Goal: Task Accomplishment & Management: Complete application form

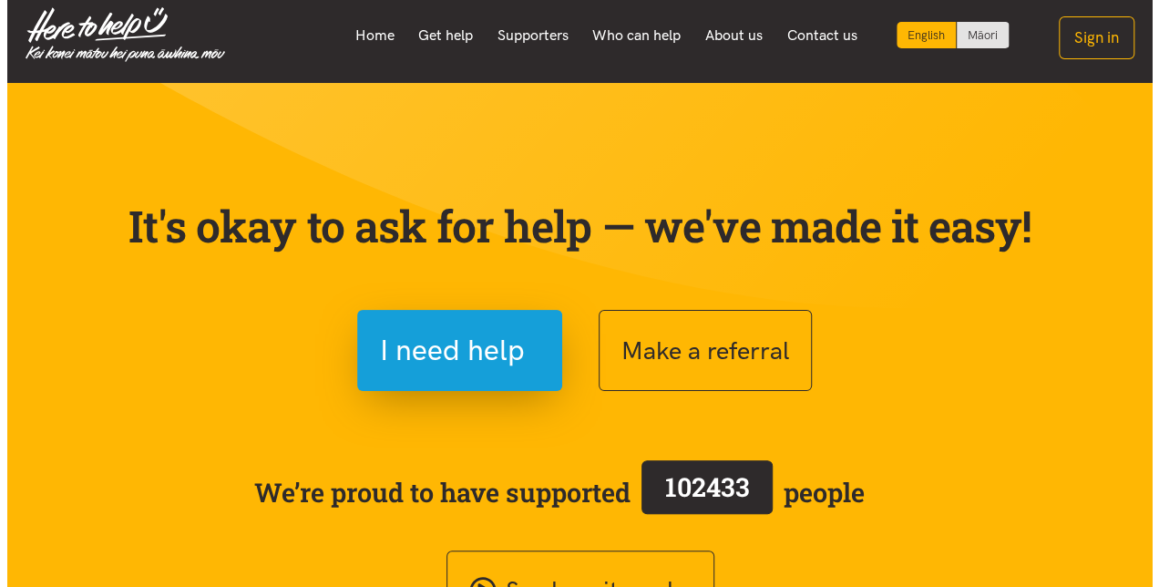
scroll to position [5, 0]
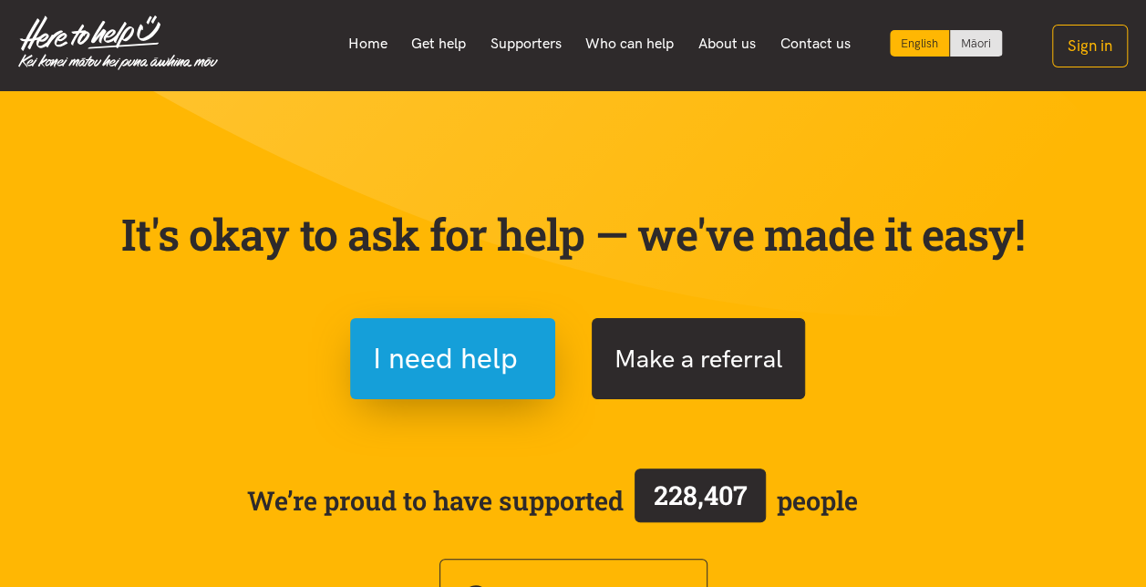
click at [684, 349] on button "Make a referral" at bounding box center [698, 358] width 213 height 81
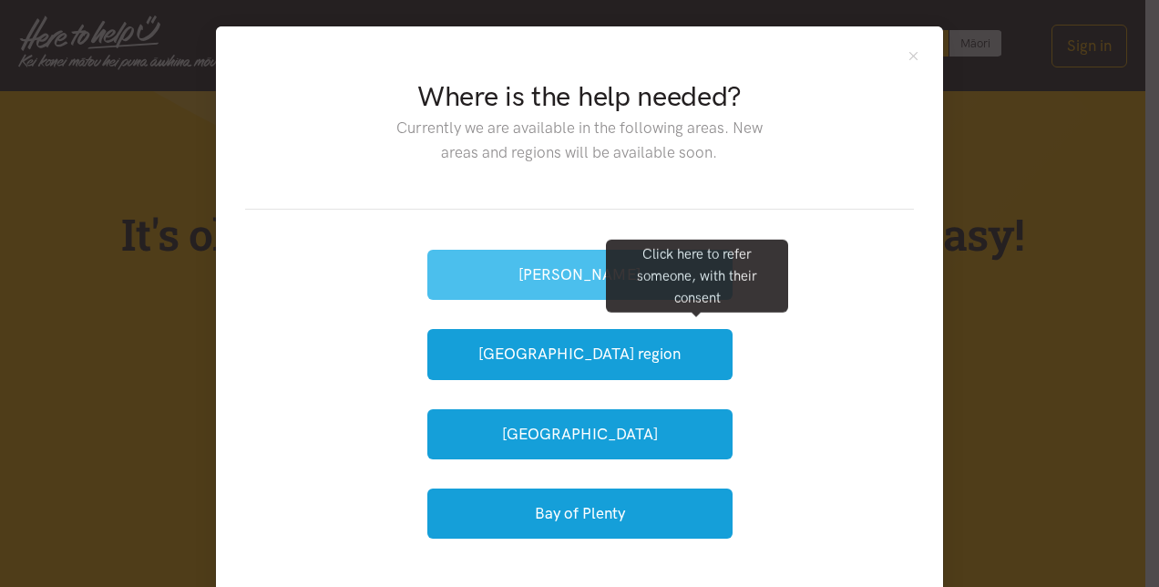
click at [441, 263] on button "[PERSON_NAME]" at bounding box center [579, 275] width 305 height 50
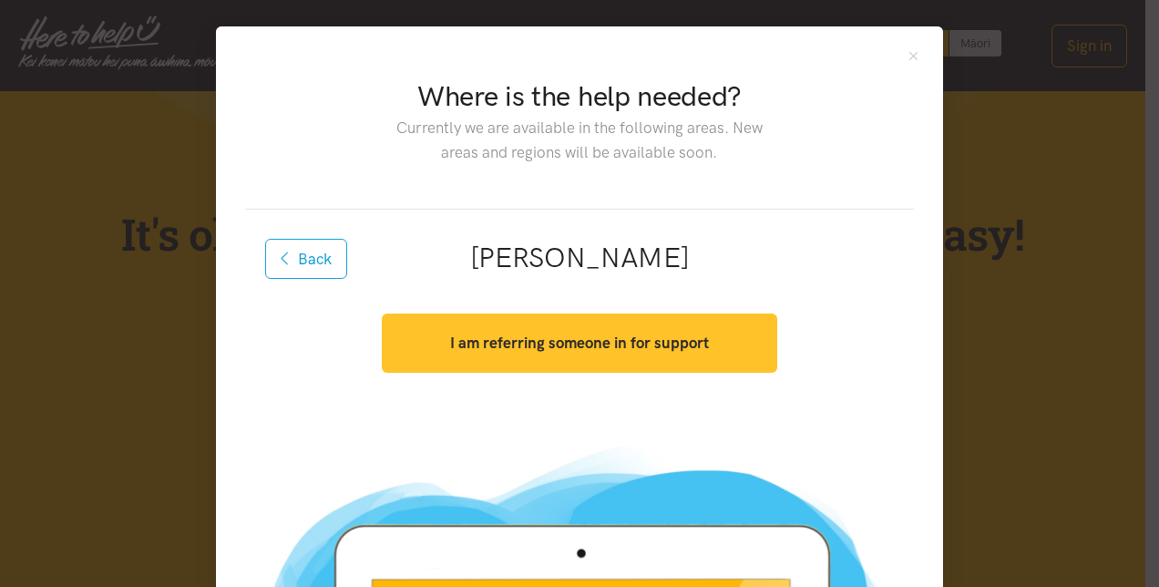
click at [416, 332] on button "I am referring someone in for support" at bounding box center [579, 343] width 395 height 59
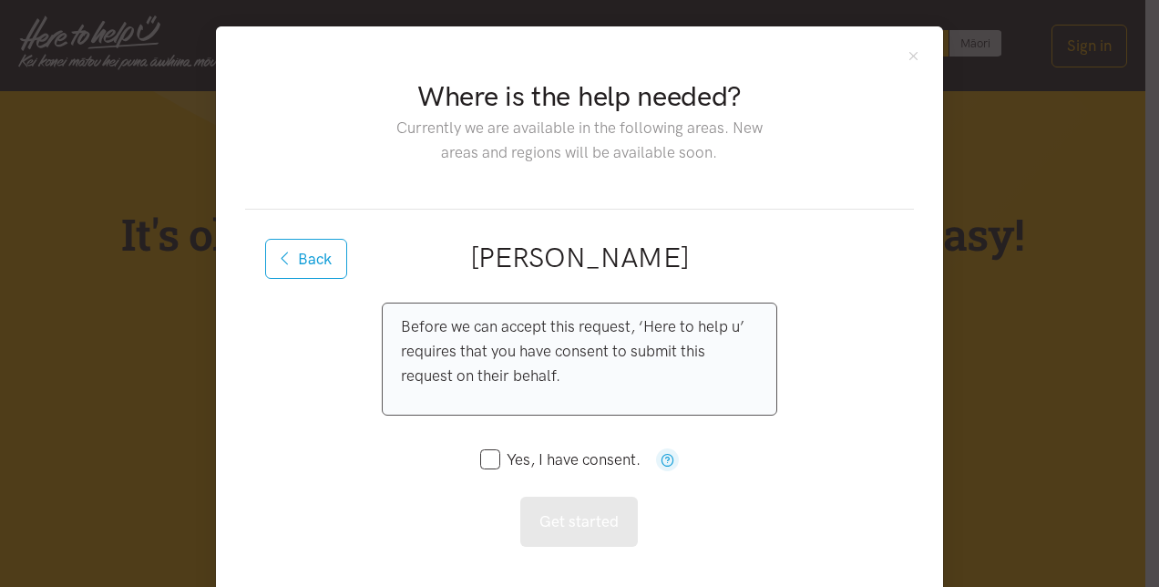
click at [483, 453] on input "Yes, I have consent." at bounding box center [560, 459] width 160 height 15
checkbox input "true"
click at [570, 497] on button "Get started" at bounding box center [579, 522] width 118 height 50
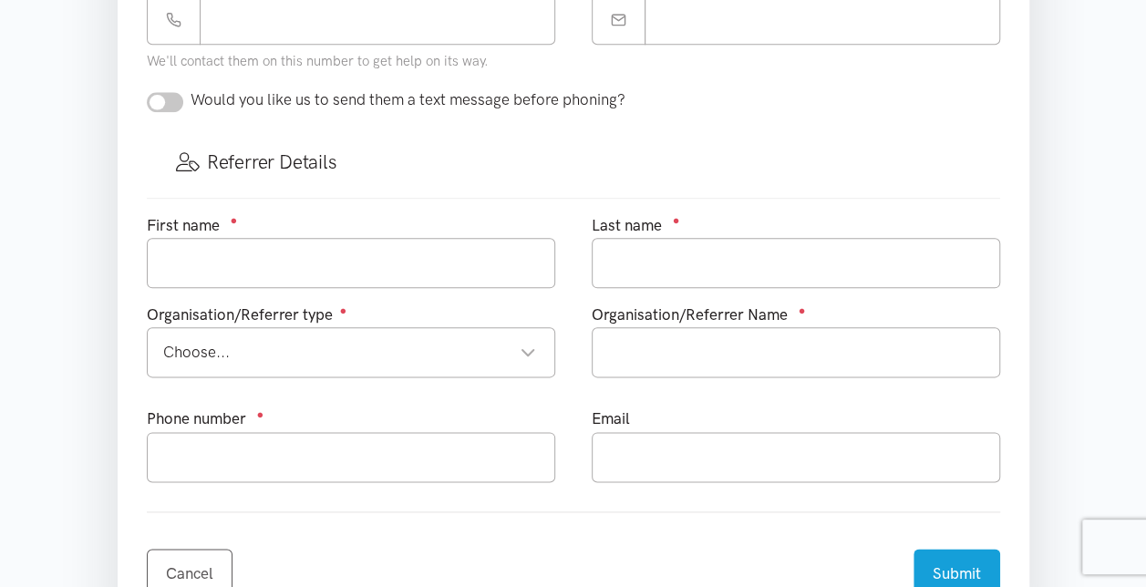
scroll to position [933, 0]
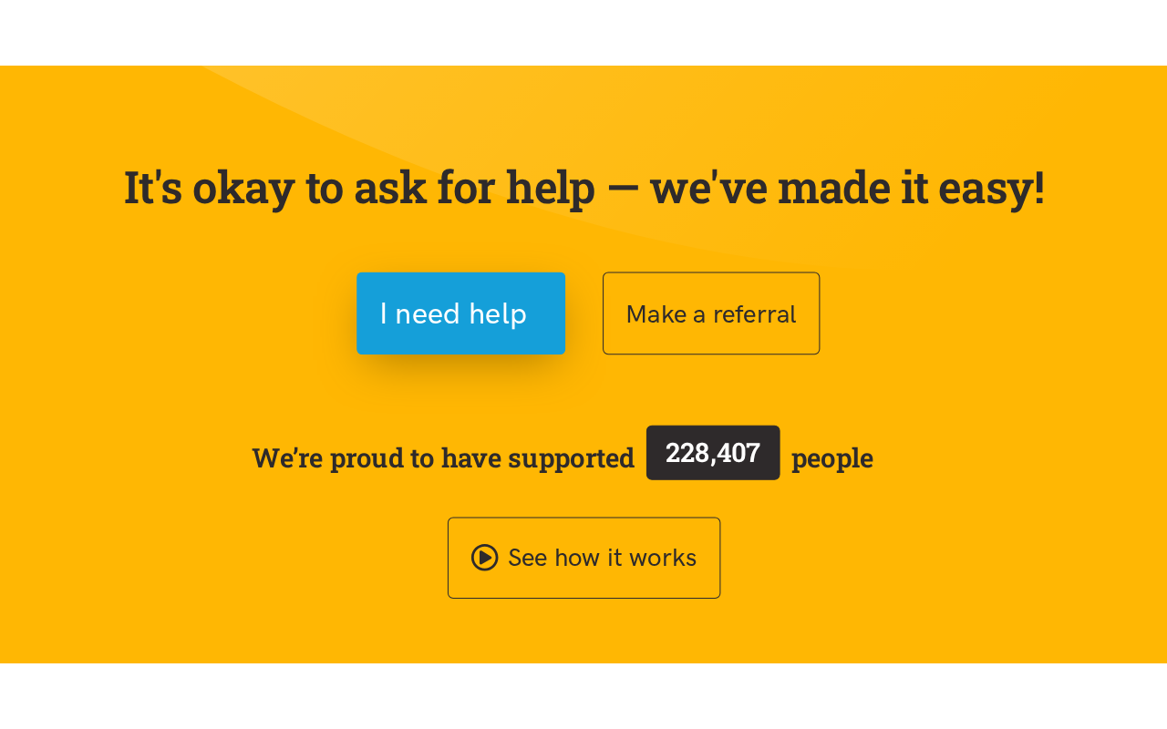
scroll to position [180, 0]
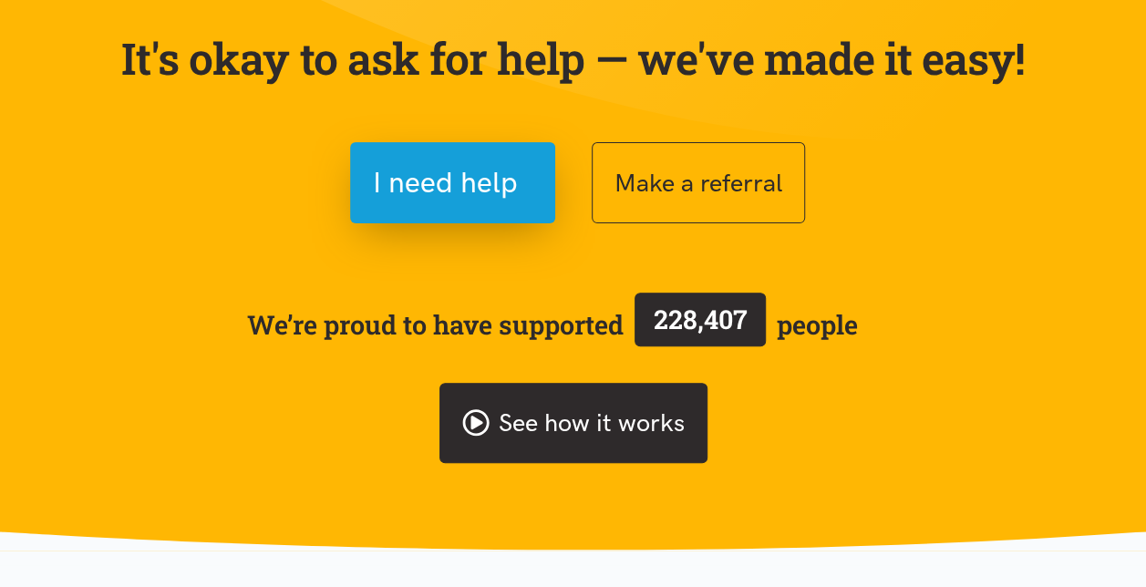
click at [563, 438] on link "See how it works" at bounding box center [573, 423] width 268 height 81
